Goal: Transaction & Acquisition: Purchase product/service

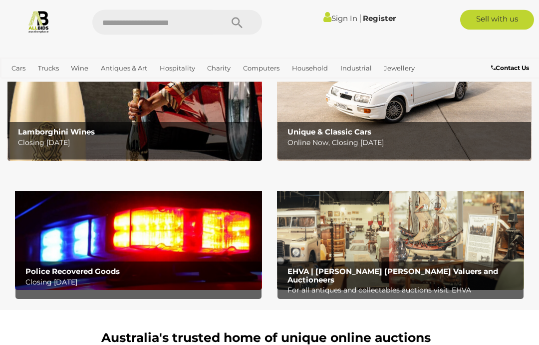
scroll to position [171, 0]
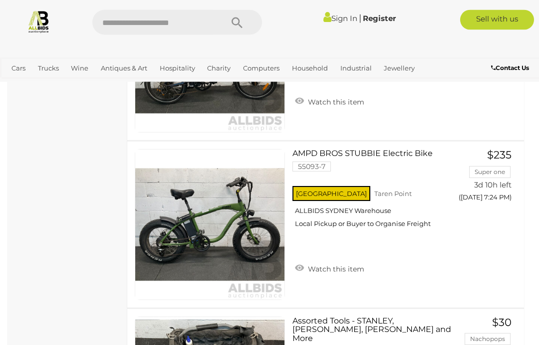
scroll to position [1142, 0]
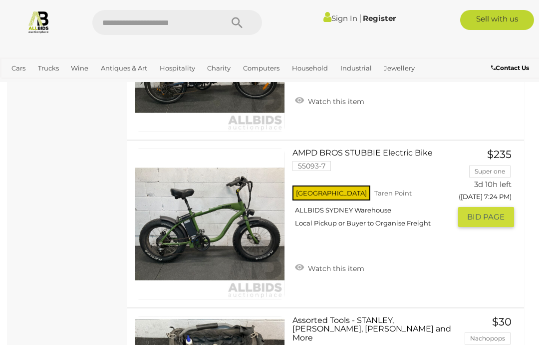
click at [357, 235] on div "NSW Taren Point ALLBIDS SYDNEY Warehouse Local Pickup or Buyer to Organise Frei…" at bounding box center [372, 208] width 158 height 51
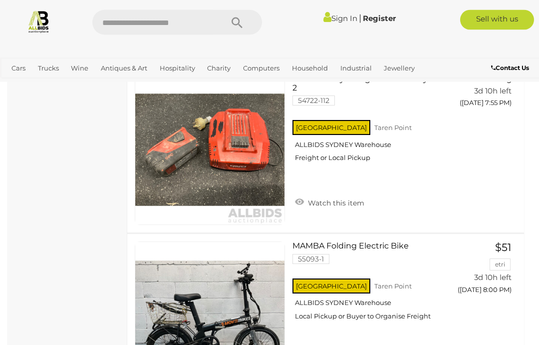
scroll to position [2880, 0]
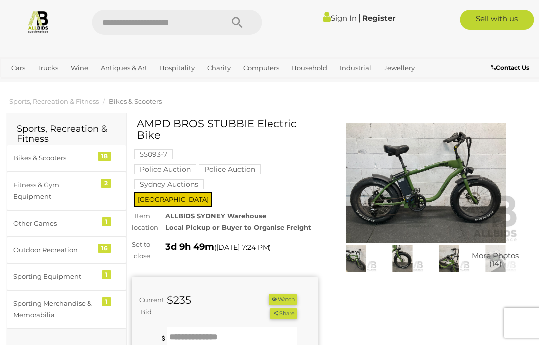
scroll to position [2, 0]
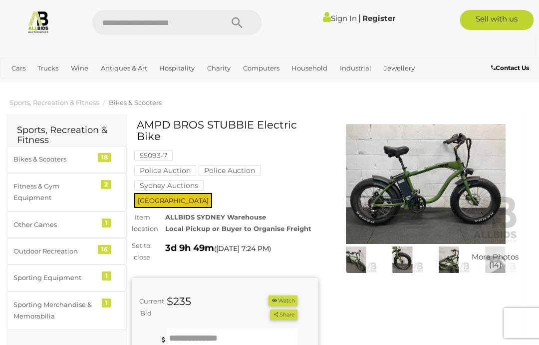
click at [504, 257] on span "More Photos (14)" at bounding box center [495, 260] width 47 height 16
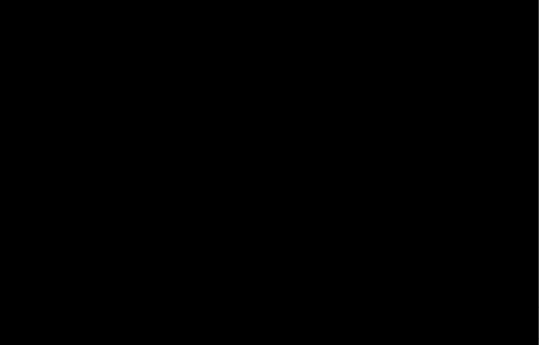
scroll to position [2, 0]
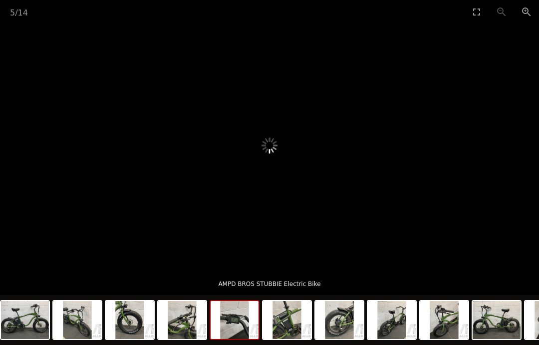
click at [500, 258] on div at bounding box center [269, 144] width 539 height 243
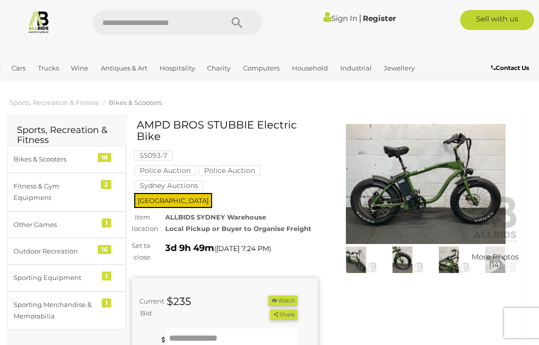
click at [500, 258] on span "More Photos (14)" at bounding box center [495, 260] width 47 height 16
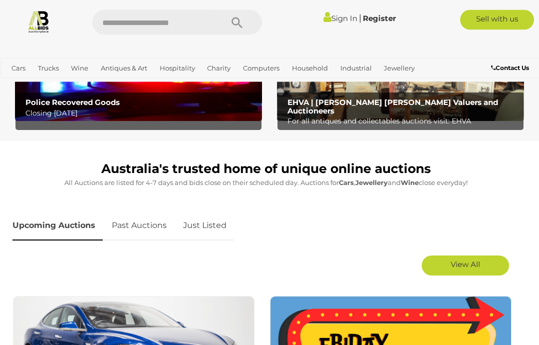
scroll to position [341, 0]
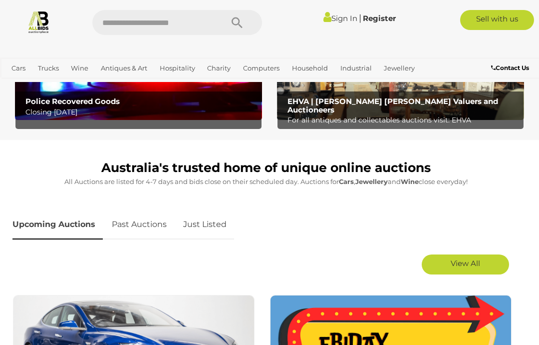
click at [204, 226] on link "Just Listed" at bounding box center [205, 224] width 58 height 29
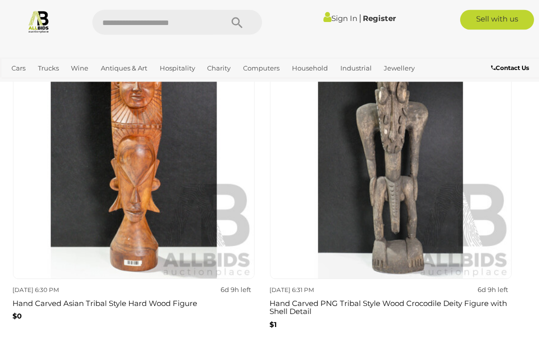
scroll to position [600, 0]
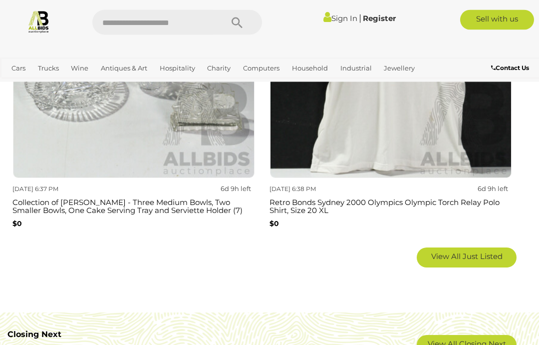
scroll to position [1658, 0]
click at [482, 251] on span "View All Just Listed" at bounding box center [466, 255] width 71 height 9
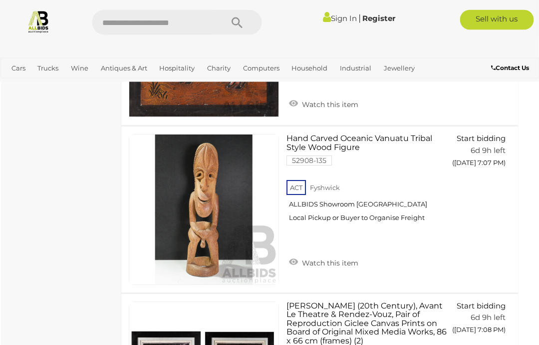
scroll to position [6240, 6]
click at [264, 161] on img at bounding box center [203, 208] width 149 height 149
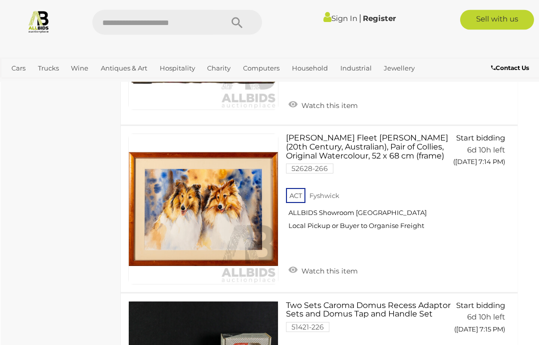
scroll to position [7433, 6]
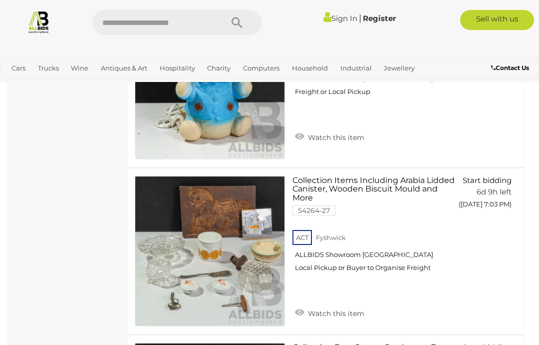
scroll to position [5515, 0]
click at [126, 19] on input "text" at bounding box center [152, 22] width 120 height 25
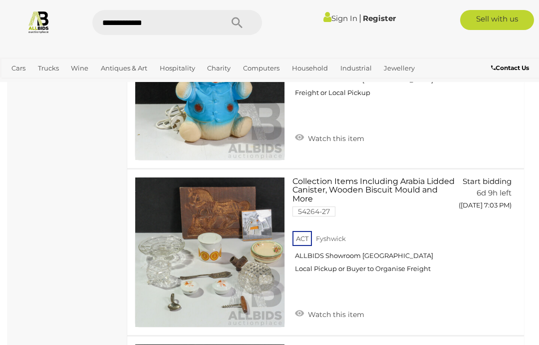
type input "**********"
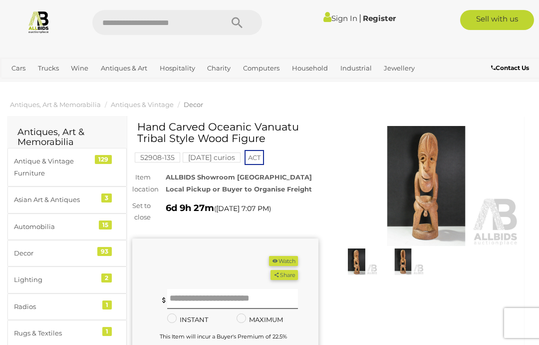
click at [419, 264] on img at bounding box center [402, 261] width 41 height 27
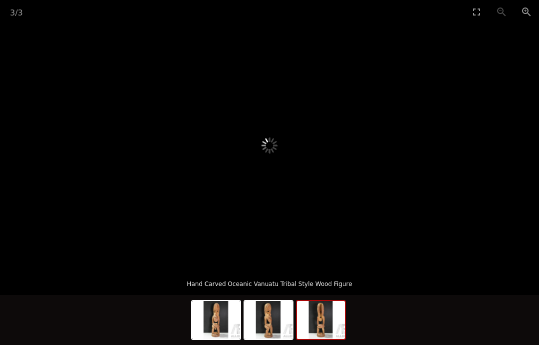
click at [405, 260] on div at bounding box center [269, 144] width 539 height 243
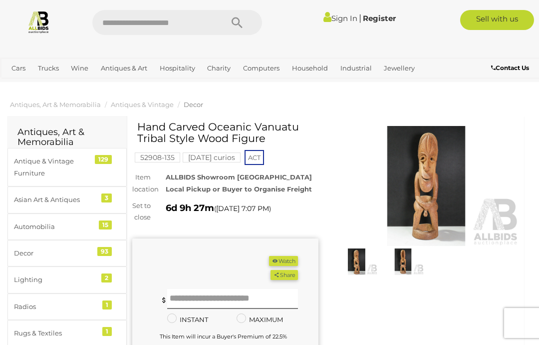
click at [411, 263] on img at bounding box center [402, 261] width 41 height 27
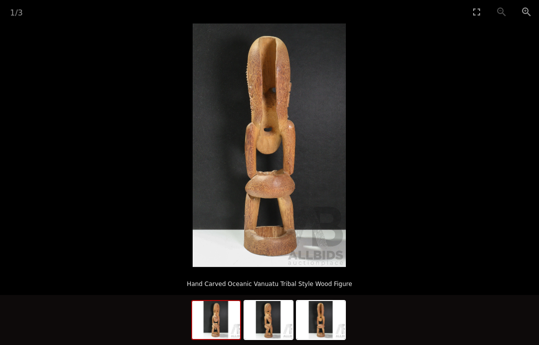
click at [233, 317] on img at bounding box center [216, 320] width 48 height 38
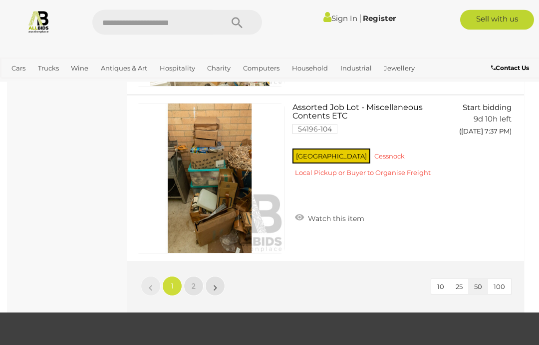
scroll to position [8236, 0]
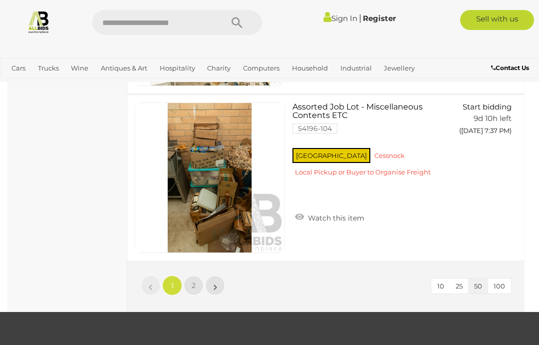
click at [203, 287] on link "2" at bounding box center [194, 285] width 20 height 20
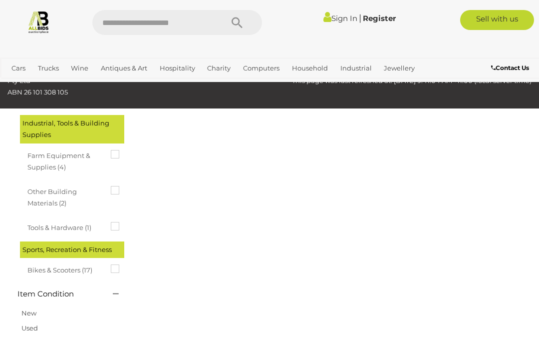
scroll to position [0, 0]
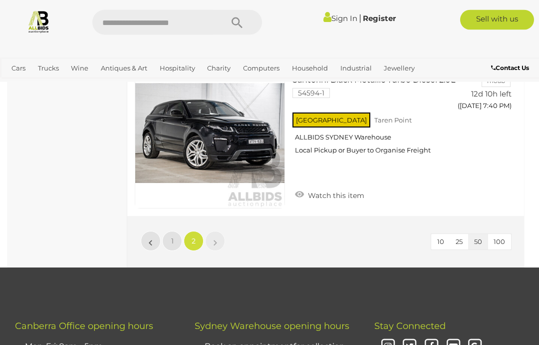
scroll to position [1779, 0]
